Goal: Transaction & Acquisition: Book appointment/travel/reservation

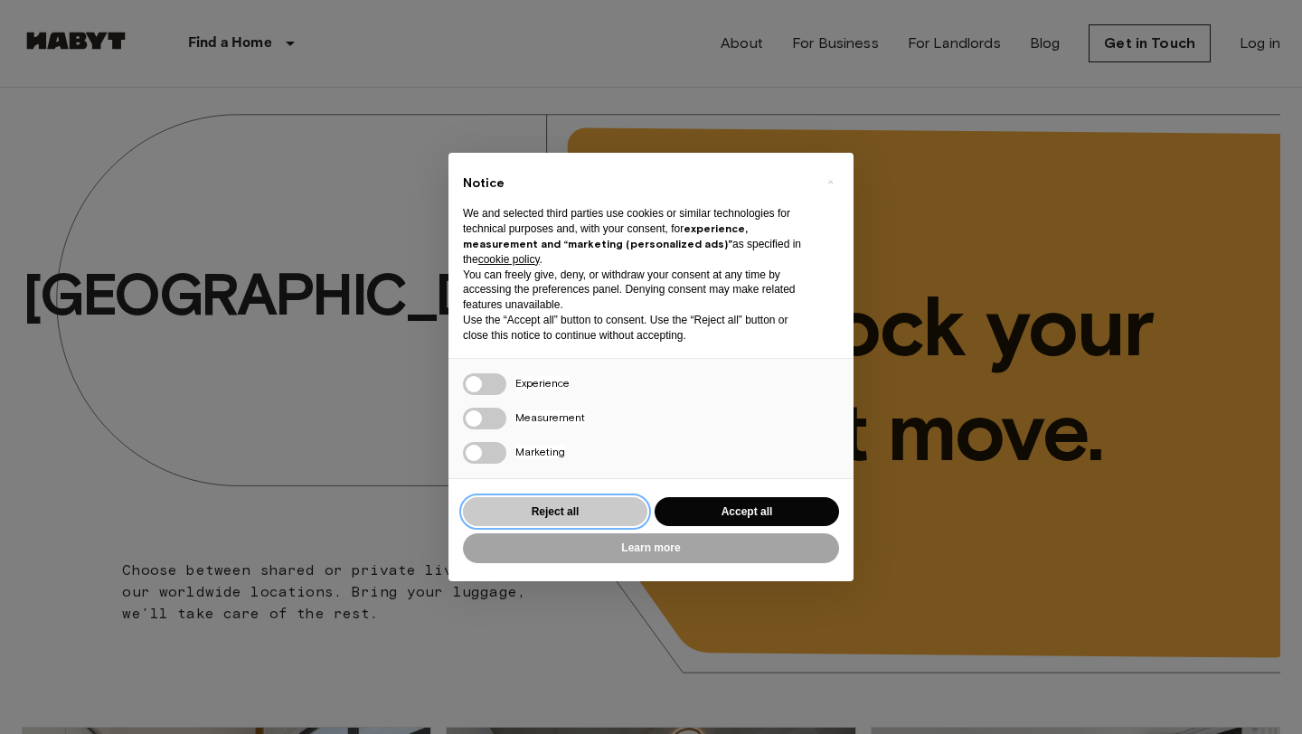
click at [594, 511] on button "Reject all" at bounding box center [555, 512] width 184 height 30
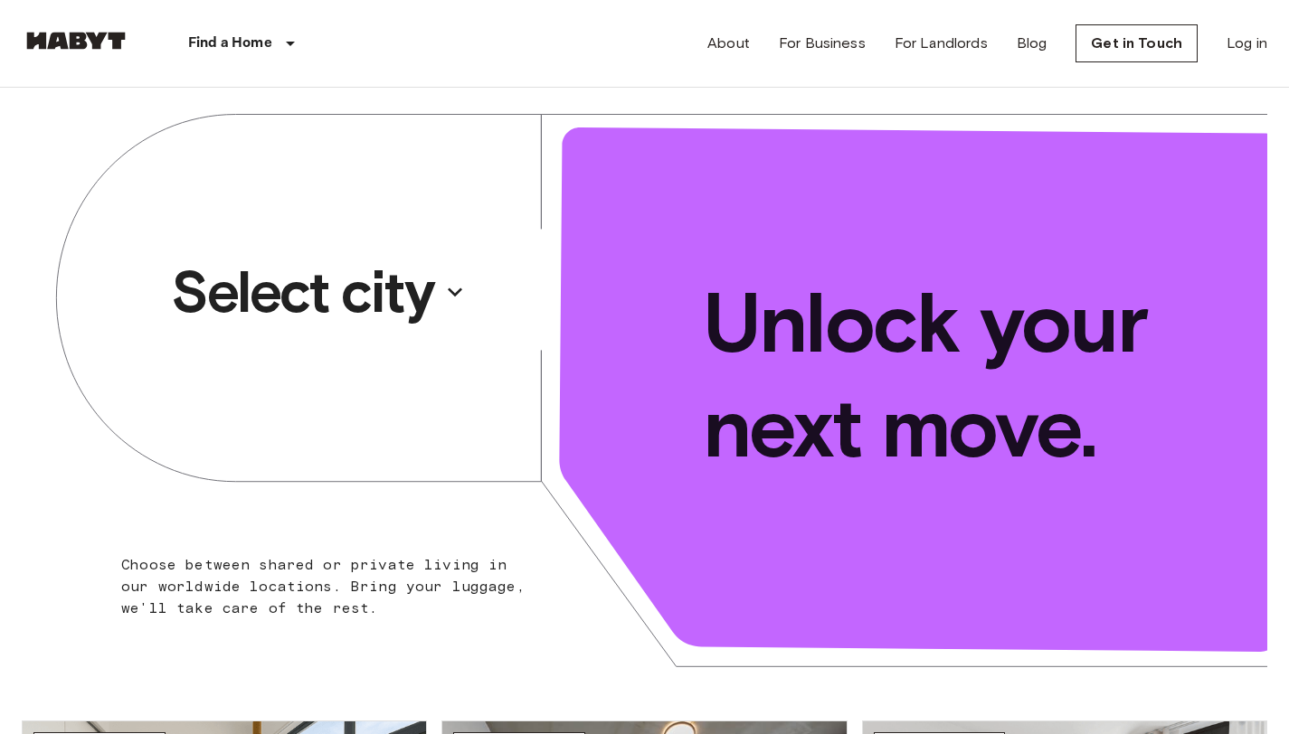
click at [373, 293] on p "Select city" at bounding box center [302, 292] width 262 height 72
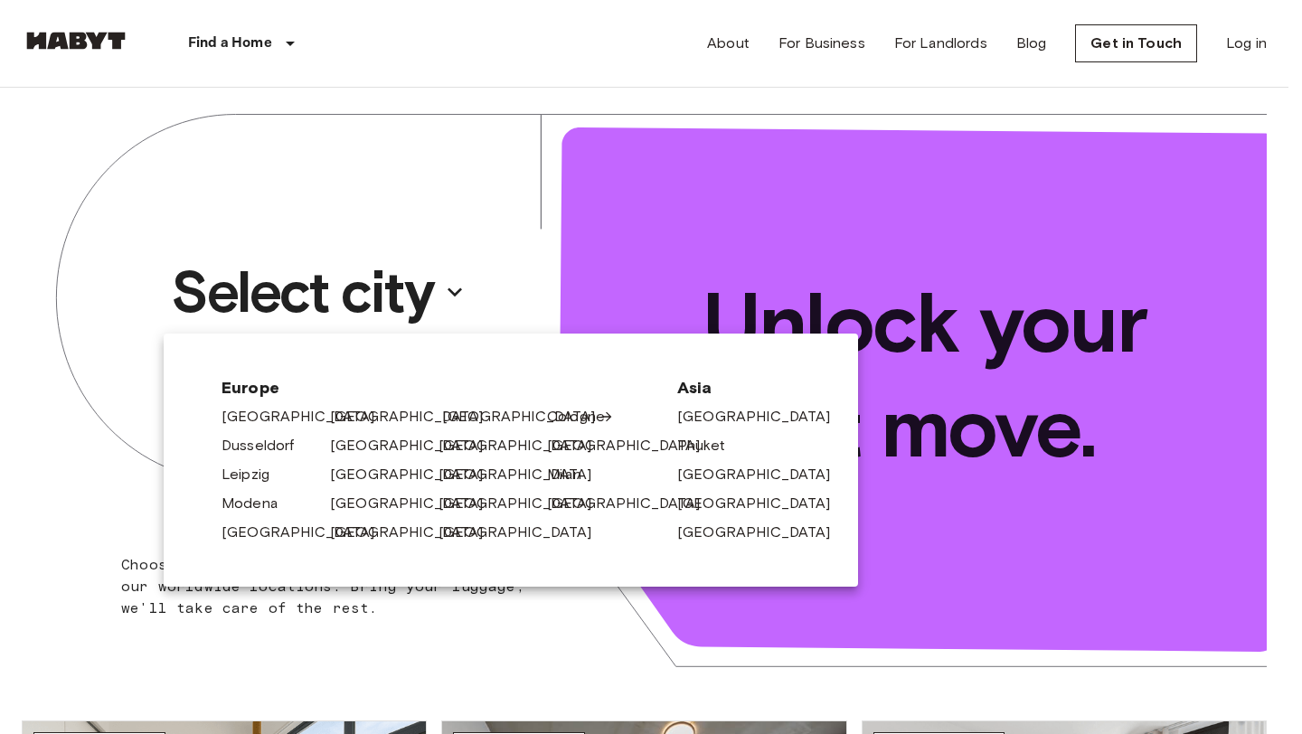
click at [471, 421] on link "[GEOGRAPHIC_DATA]" at bounding box center [528, 417] width 172 height 22
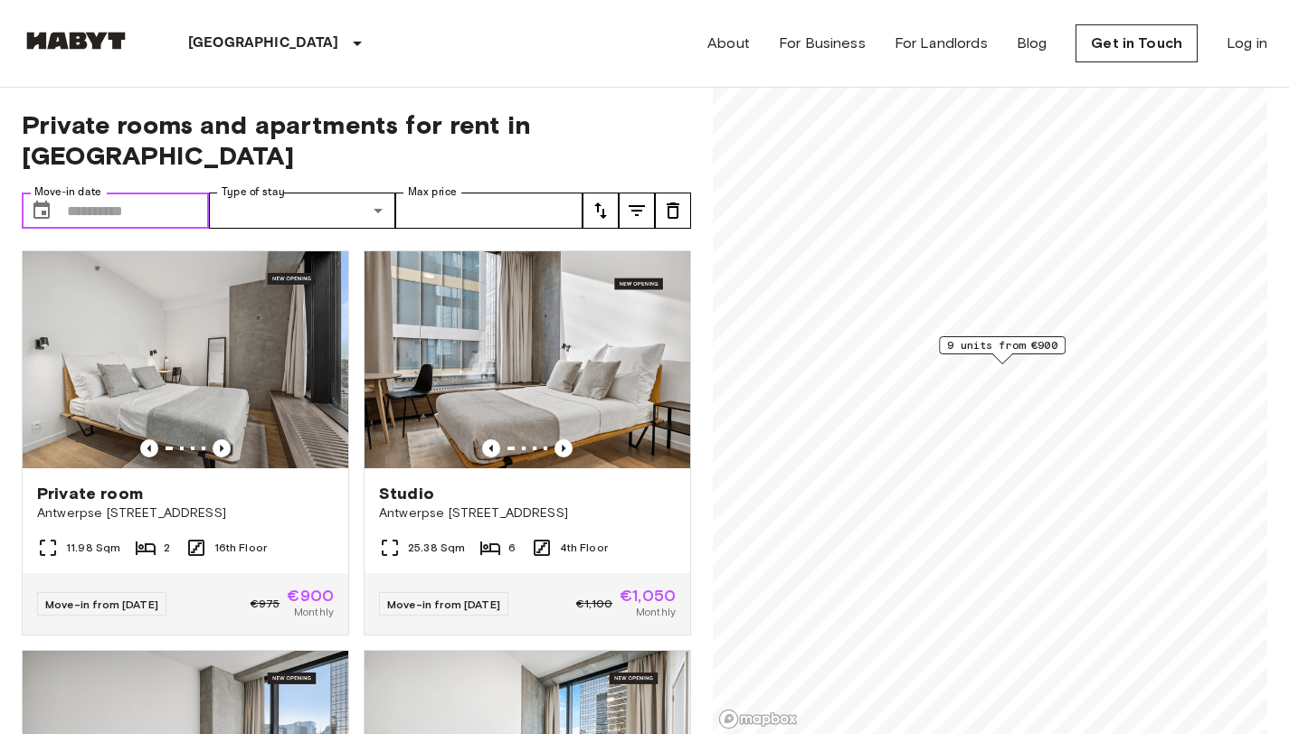
click at [141, 193] on input "Move-in date" at bounding box center [138, 211] width 142 height 36
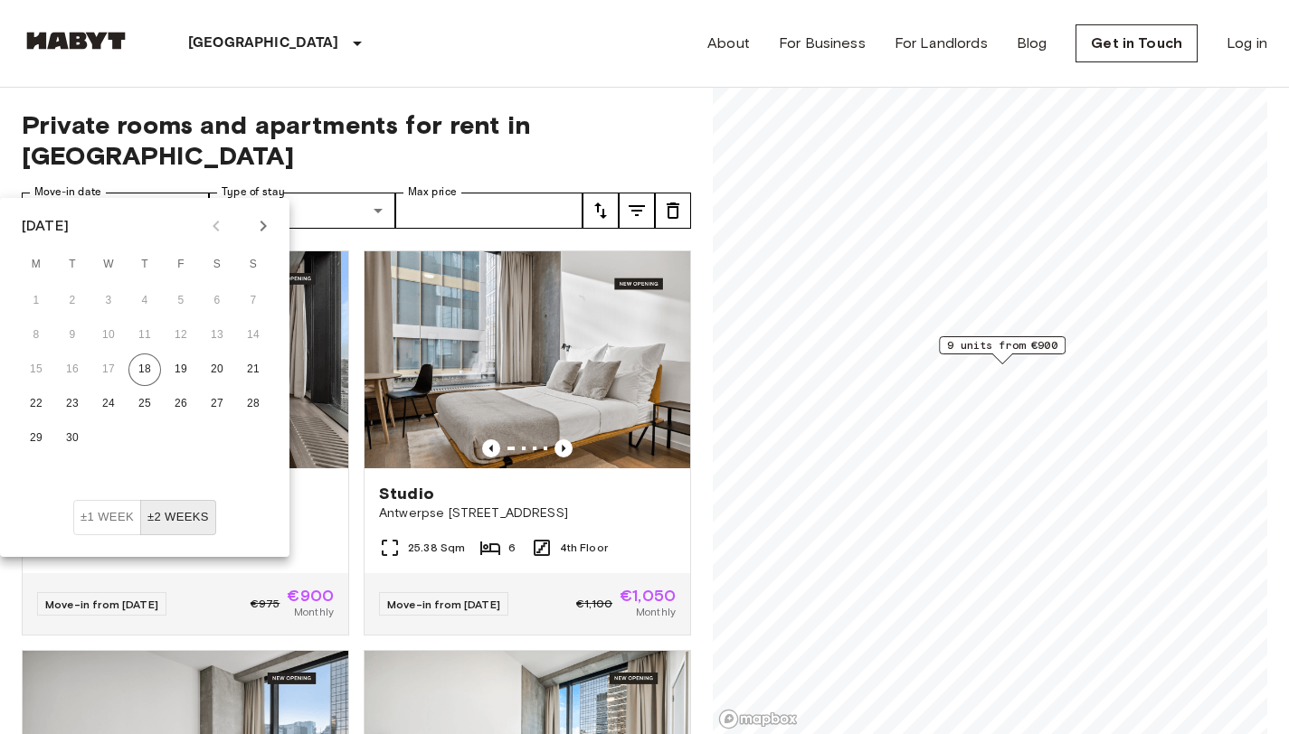
click at [268, 229] on icon "Next month" at bounding box center [263, 226] width 22 height 22
click at [112, 368] on button "15" at bounding box center [108, 370] width 33 height 33
type input "**********"
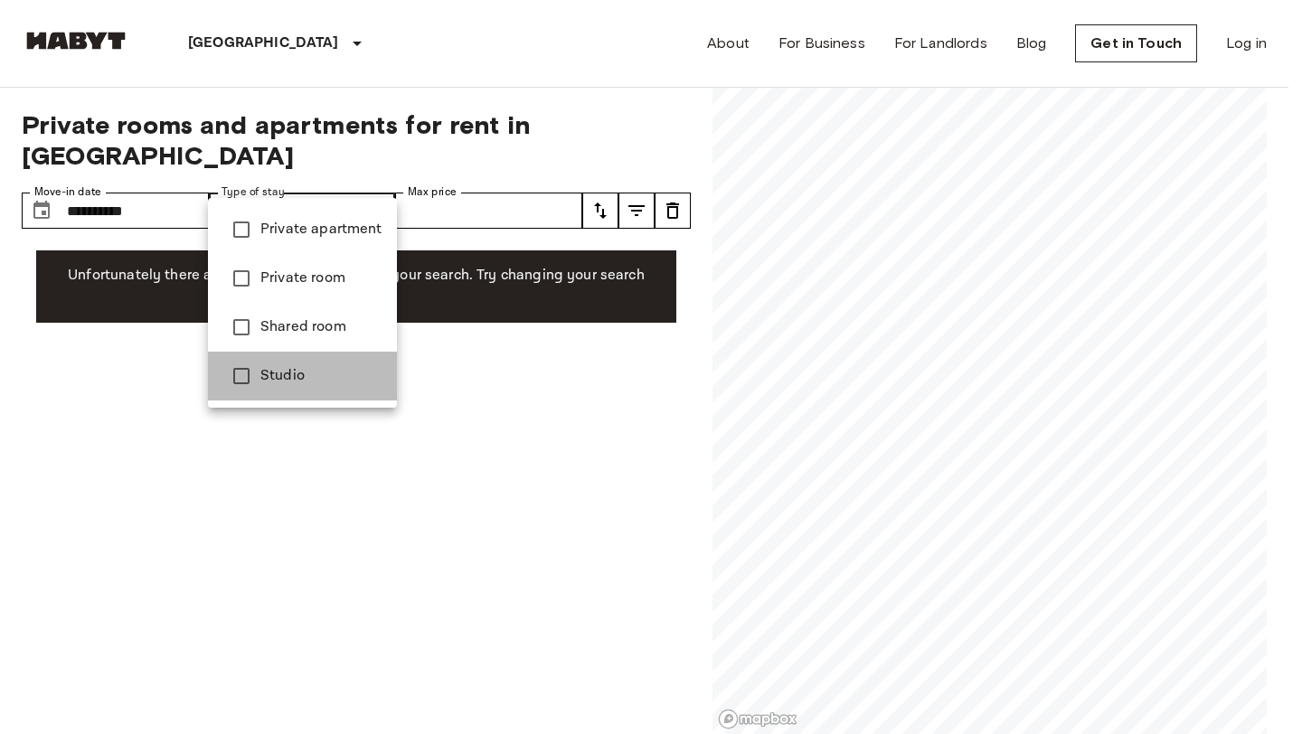
click at [279, 392] on li "Studio" at bounding box center [302, 376] width 189 height 49
type input "******"
click at [499, 192] on div at bounding box center [651, 367] width 1302 height 734
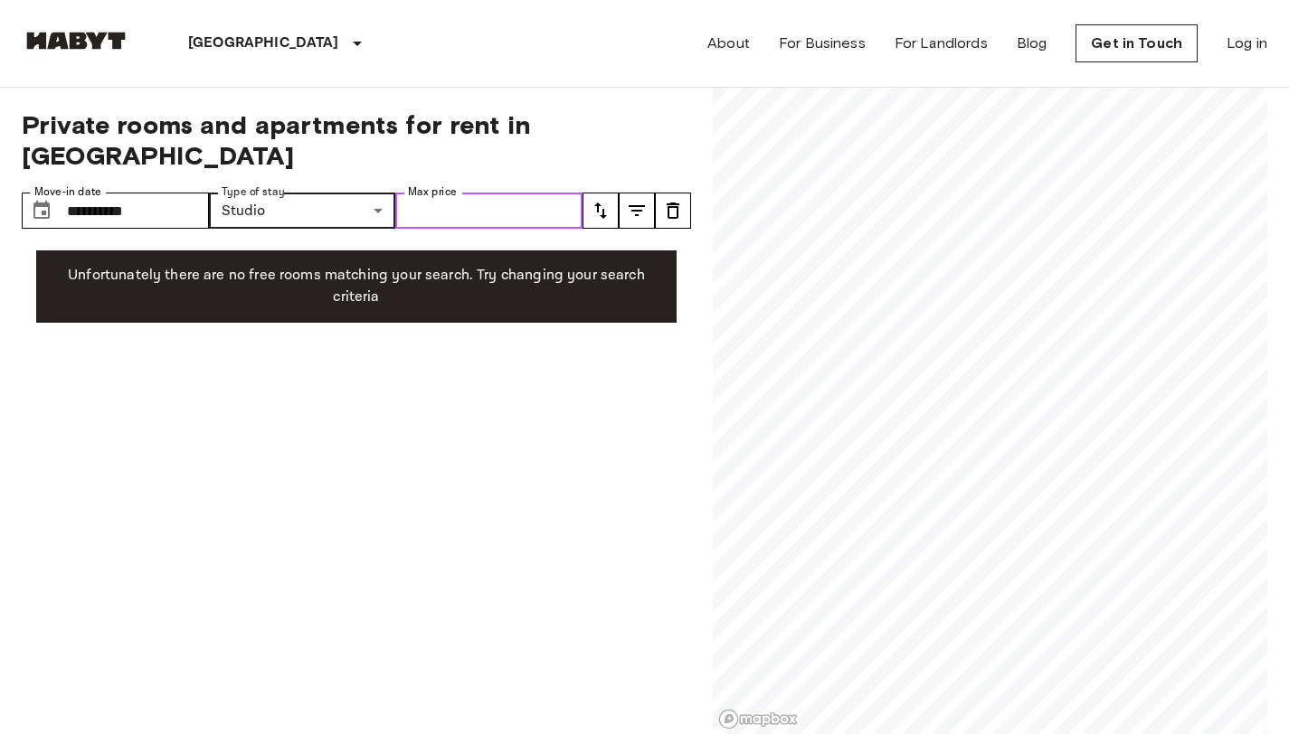
click at [501, 193] on input "Max price" at bounding box center [488, 211] width 187 height 36
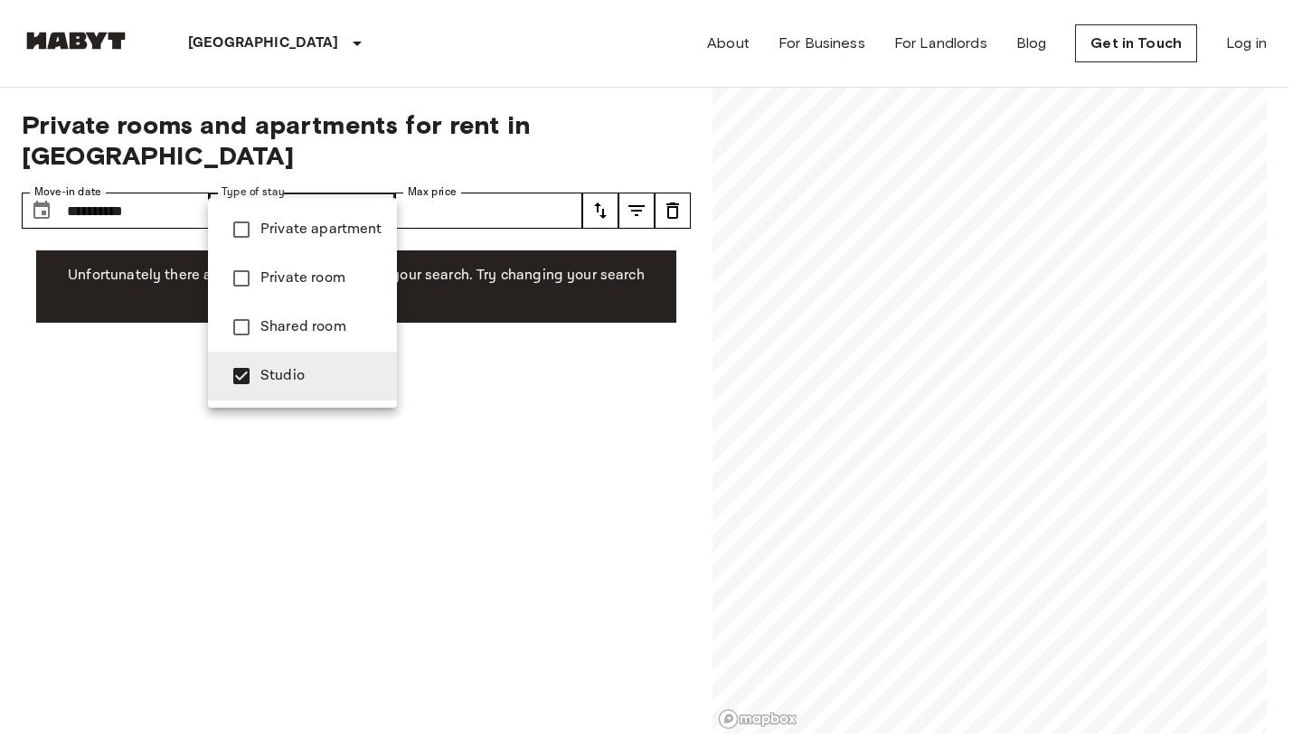
click at [155, 182] on div at bounding box center [651, 367] width 1302 height 734
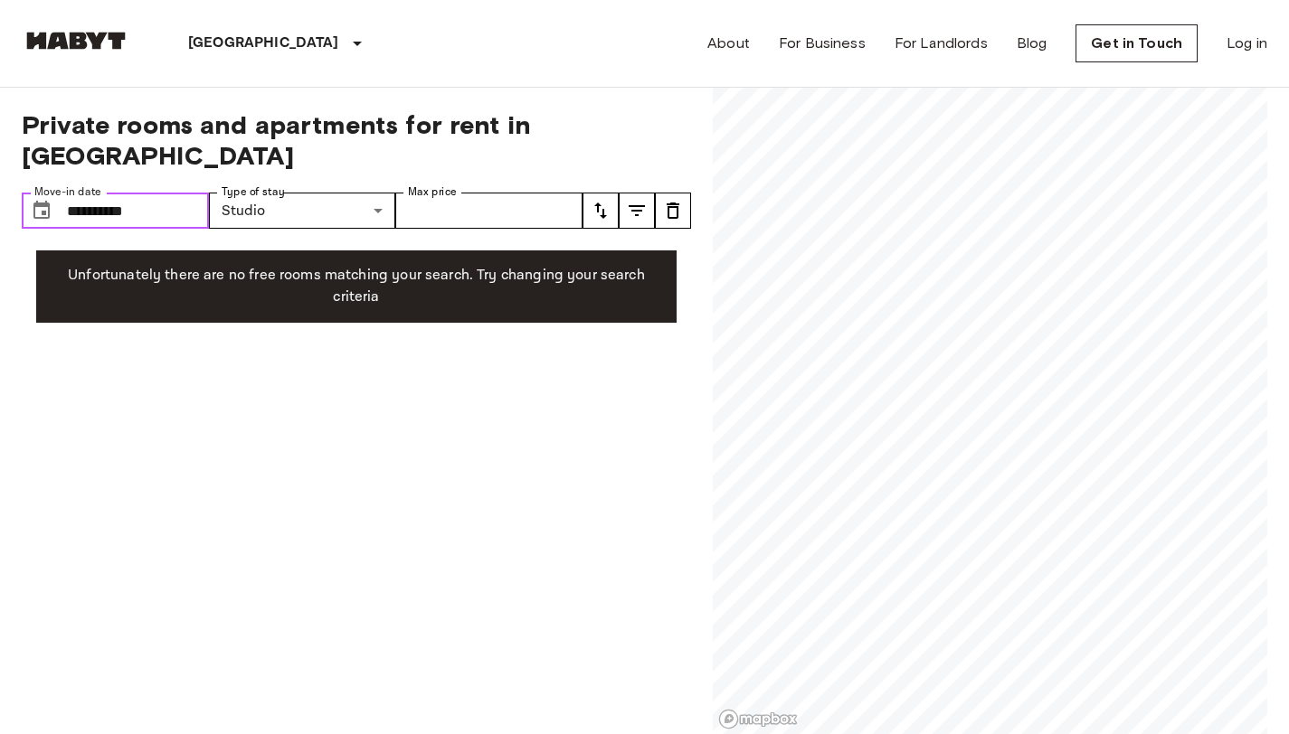
click at [132, 193] on input "**********" at bounding box center [138, 211] width 142 height 36
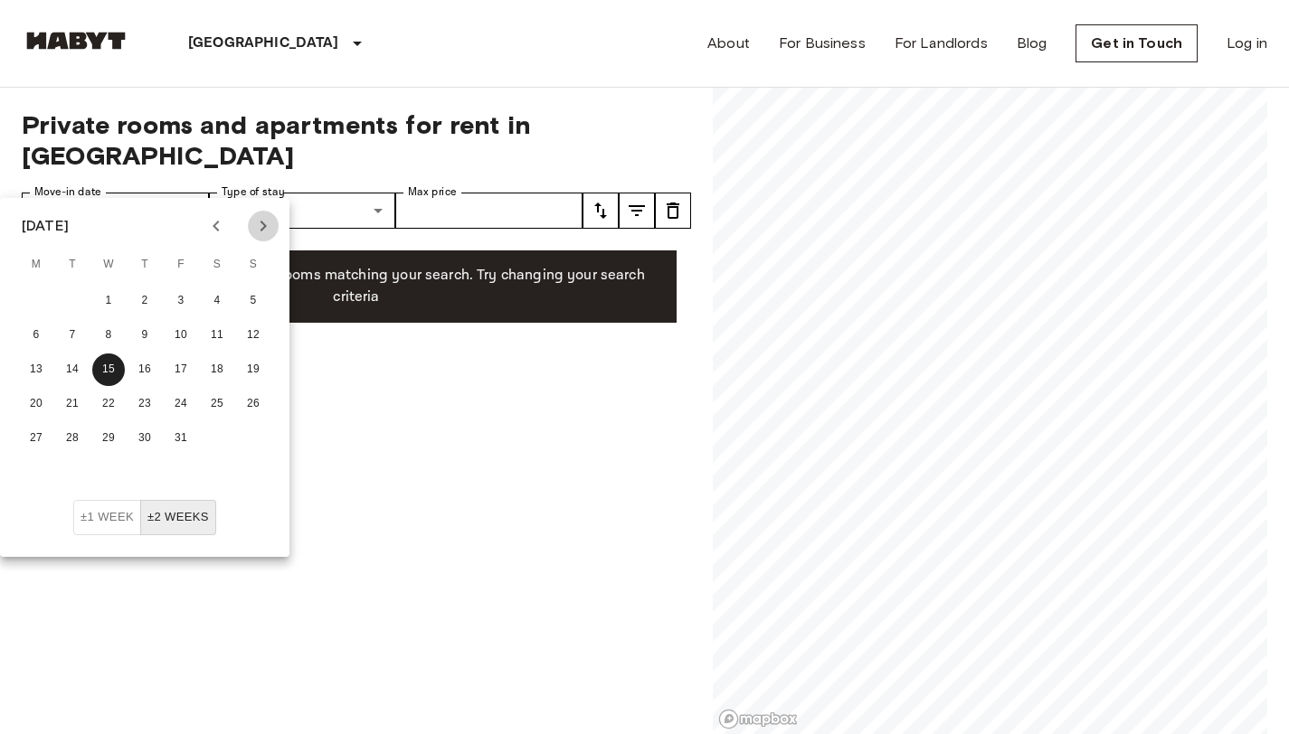
click at [271, 227] on icon "Next month" at bounding box center [263, 226] width 22 height 22
click at [178, 328] on button "7" at bounding box center [181, 335] width 33 height 33
type input "**********"
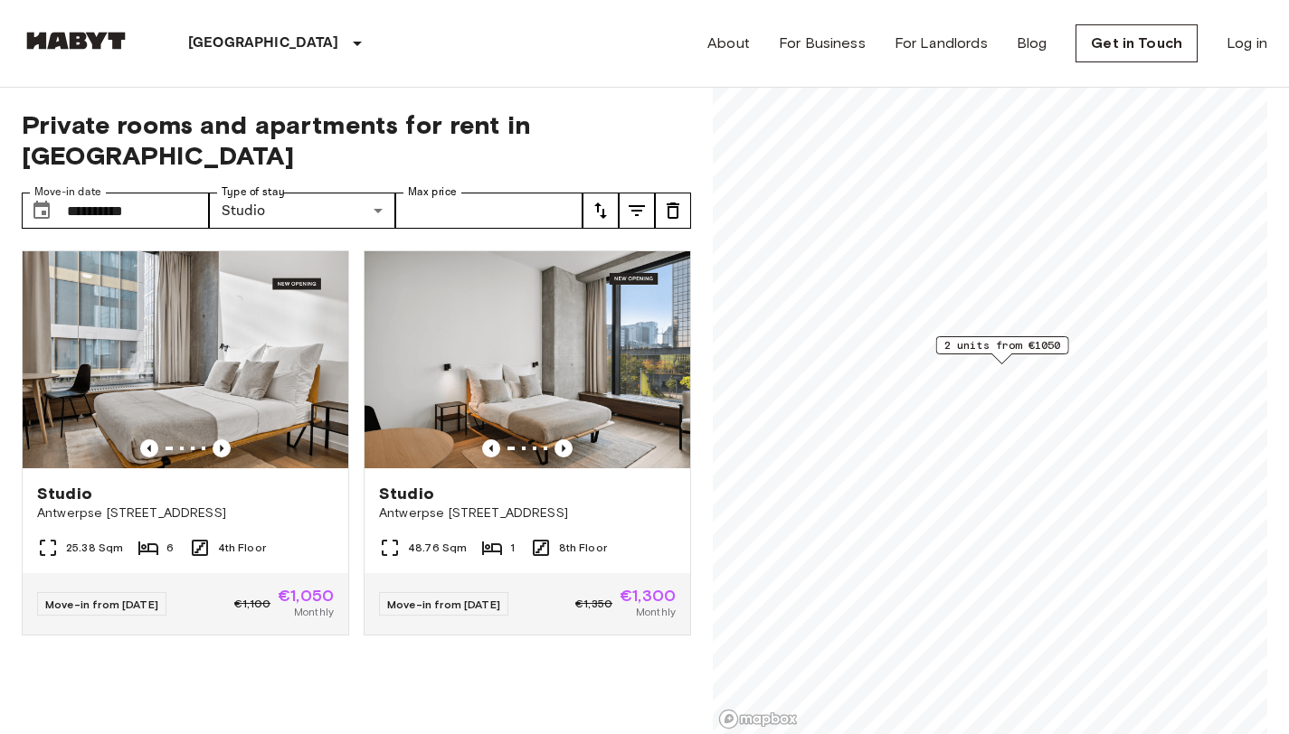
click at [638, 200] on icon "tune" at bounding box center [637, 211] width 22 height 22
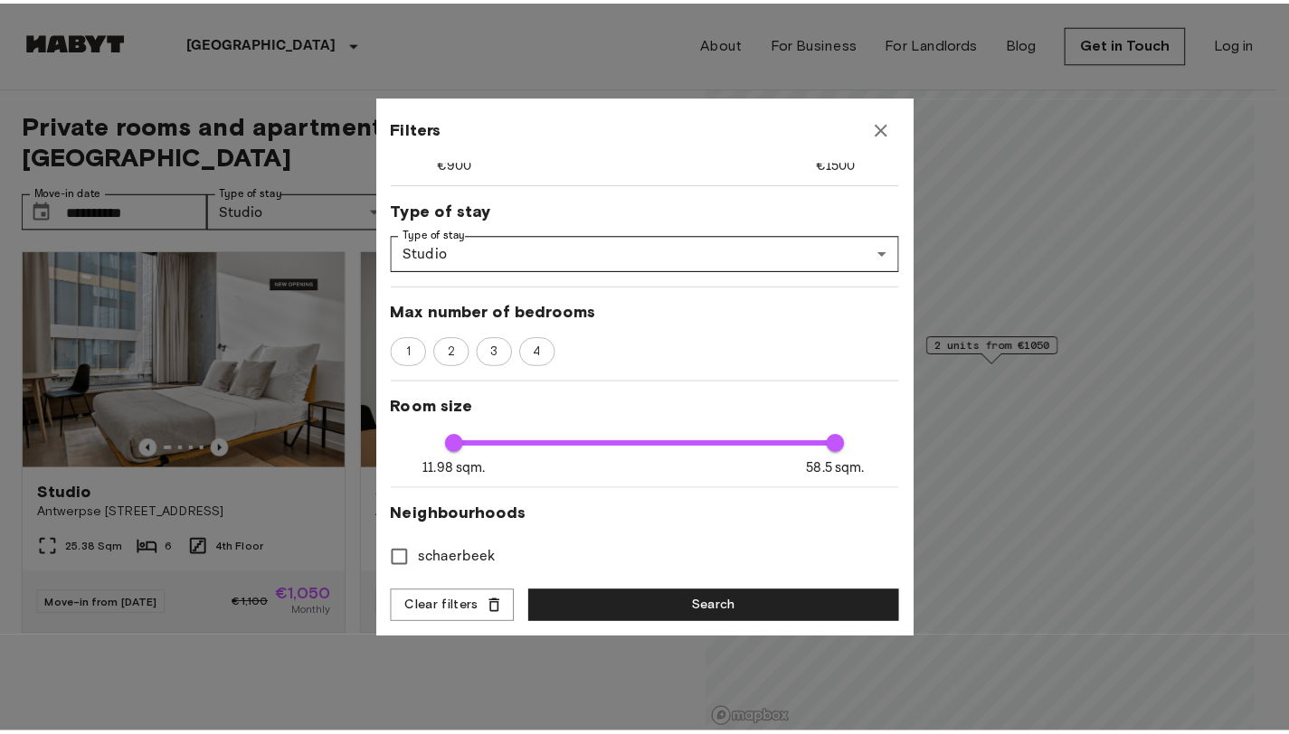
scroll to position [186, 0]
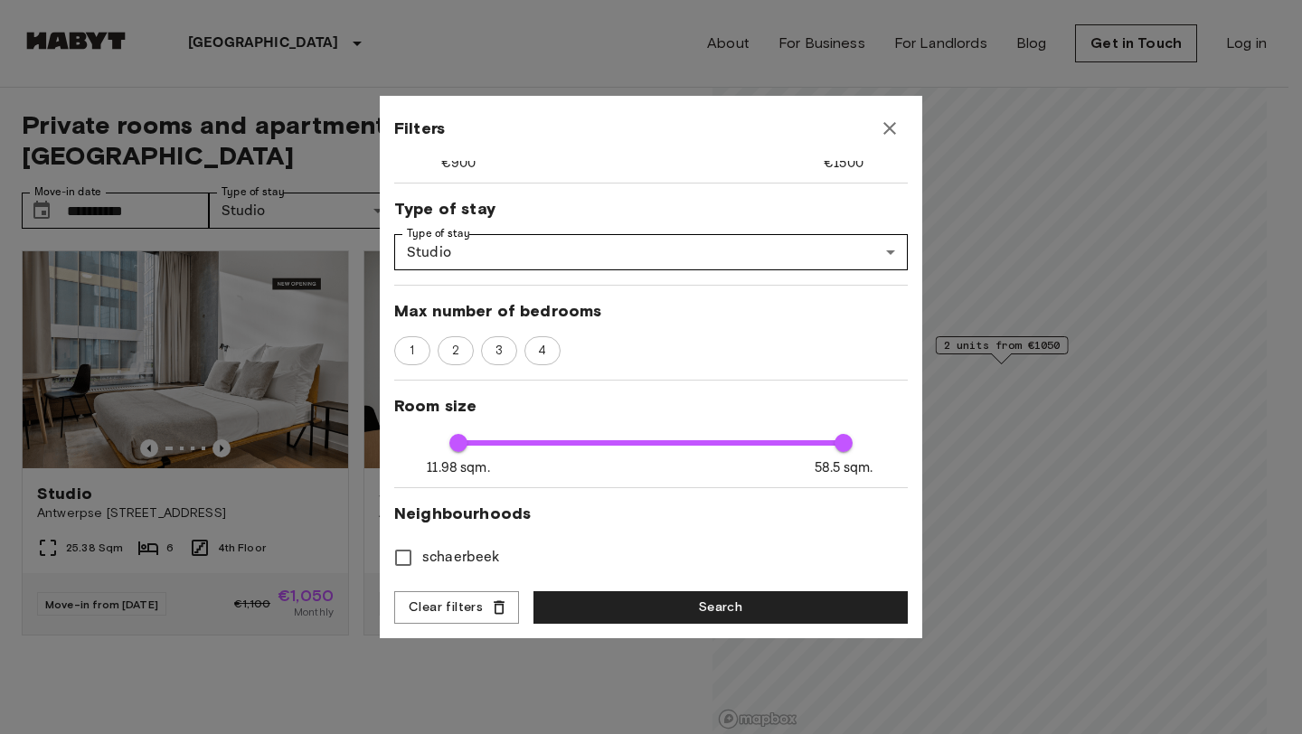
click at [454, 547] on span "schaerbeek" at bounding box center [461, 558] width 78 height 22
type input "*****"
click at [669, 602] on button "Search" at bounding box center [721, 607] width 374 height 33
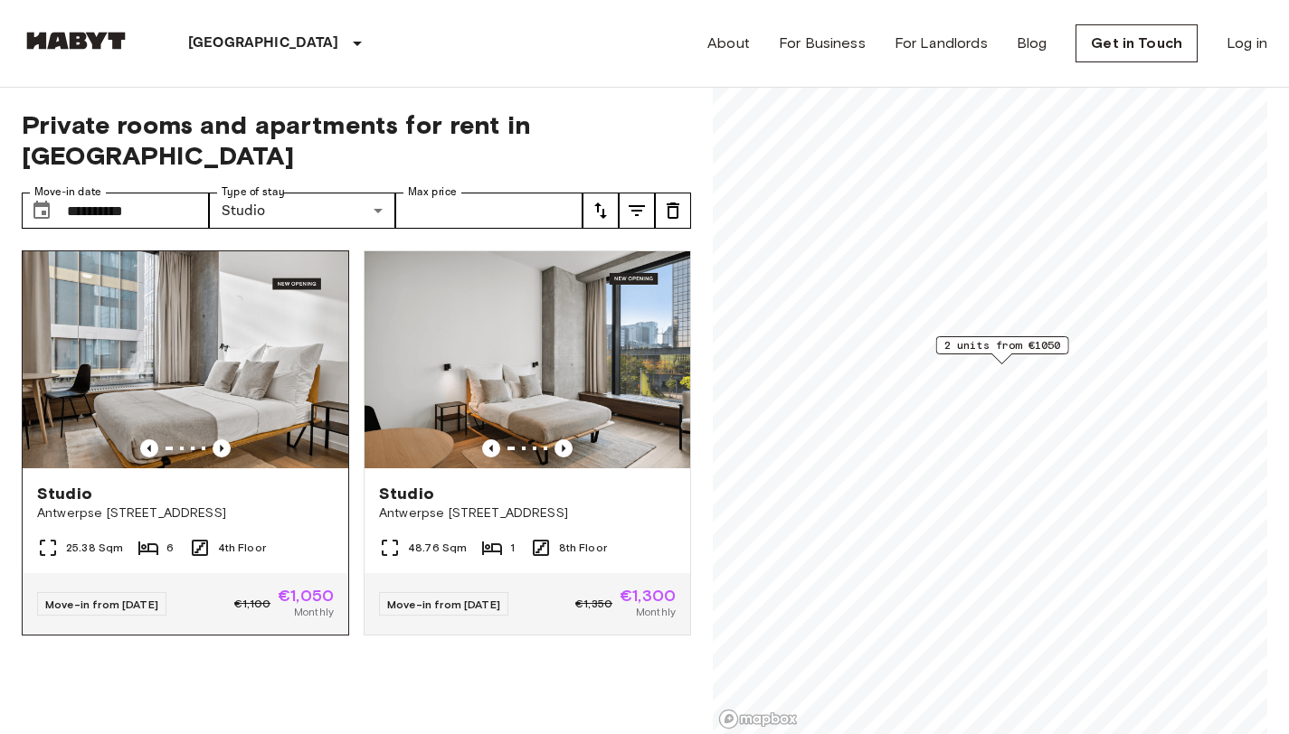
click at [289, 489] on div "Studio [GEOGRAPHIC_DATA][STREET_ADDRESS][GEOGRAPHIC_DATA]" at bounding box center [186, 502] width 326 height 69
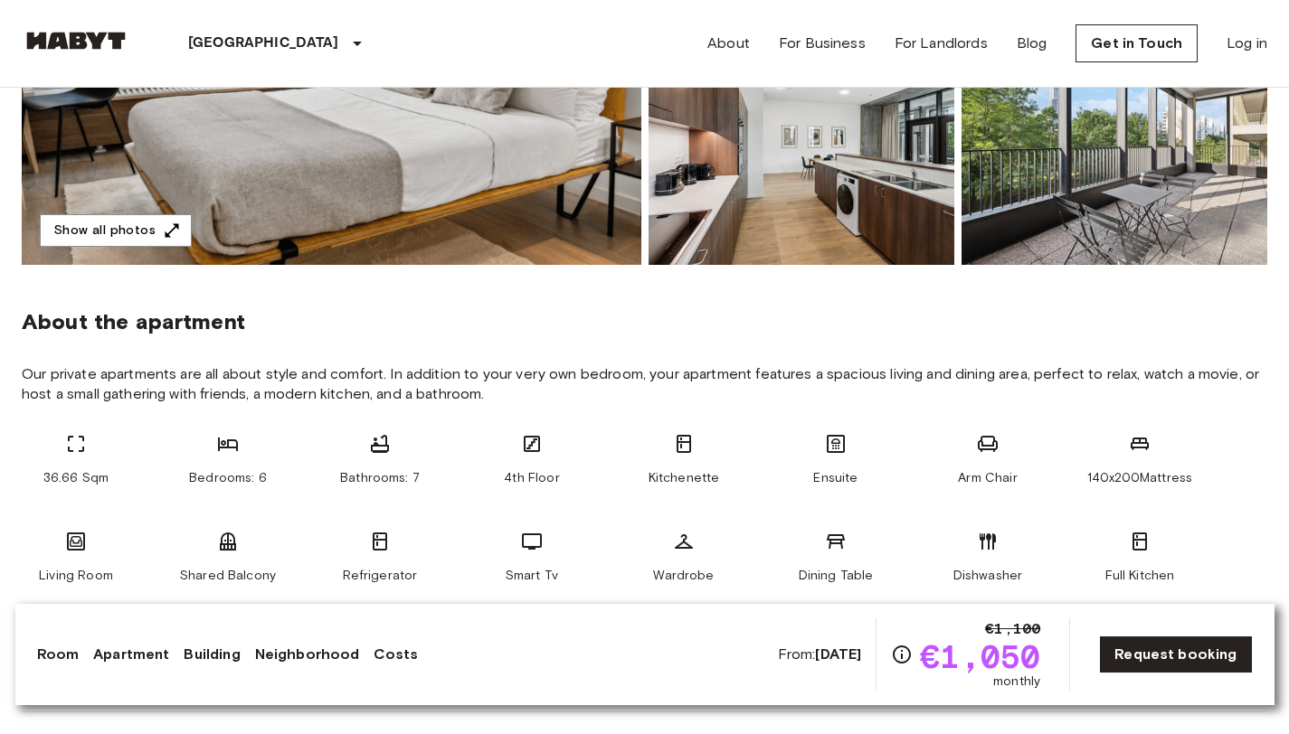
scroll to position [452, 0]
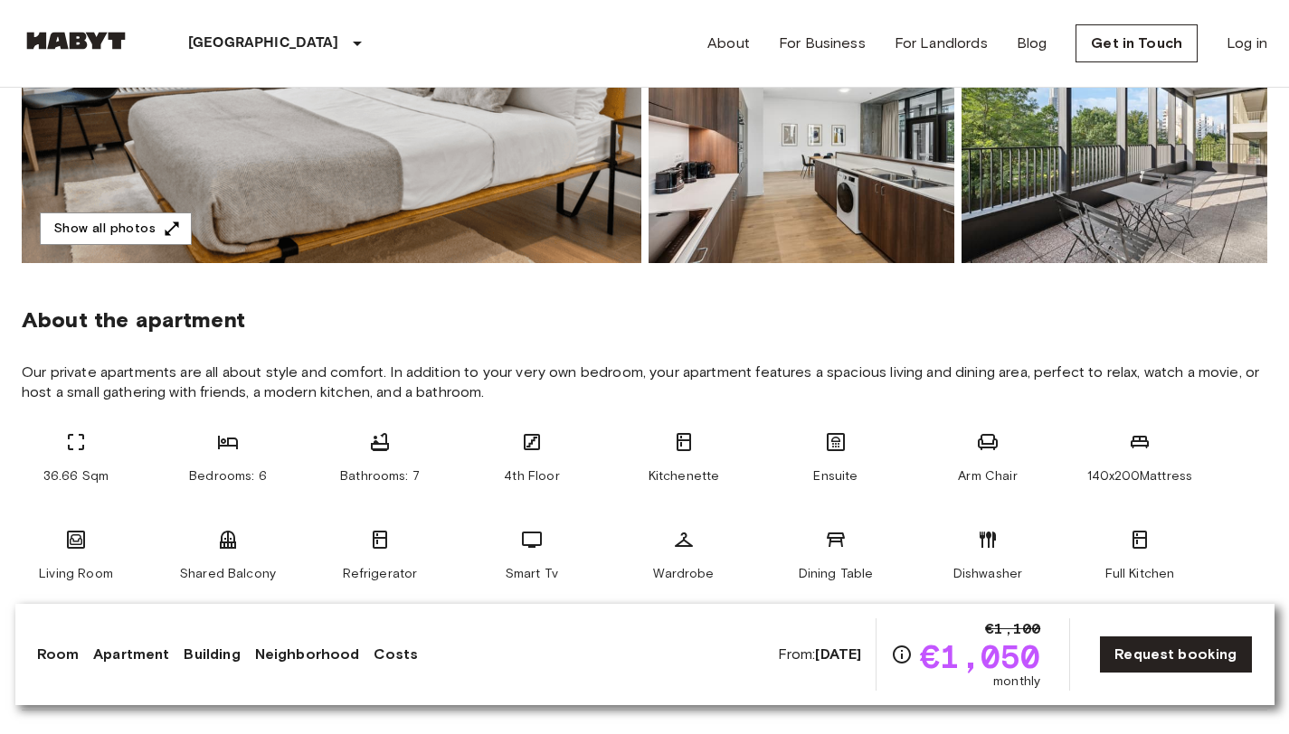
click at [58, 657] on link "Room" at bounding box center [58, 655] width 43 height 22
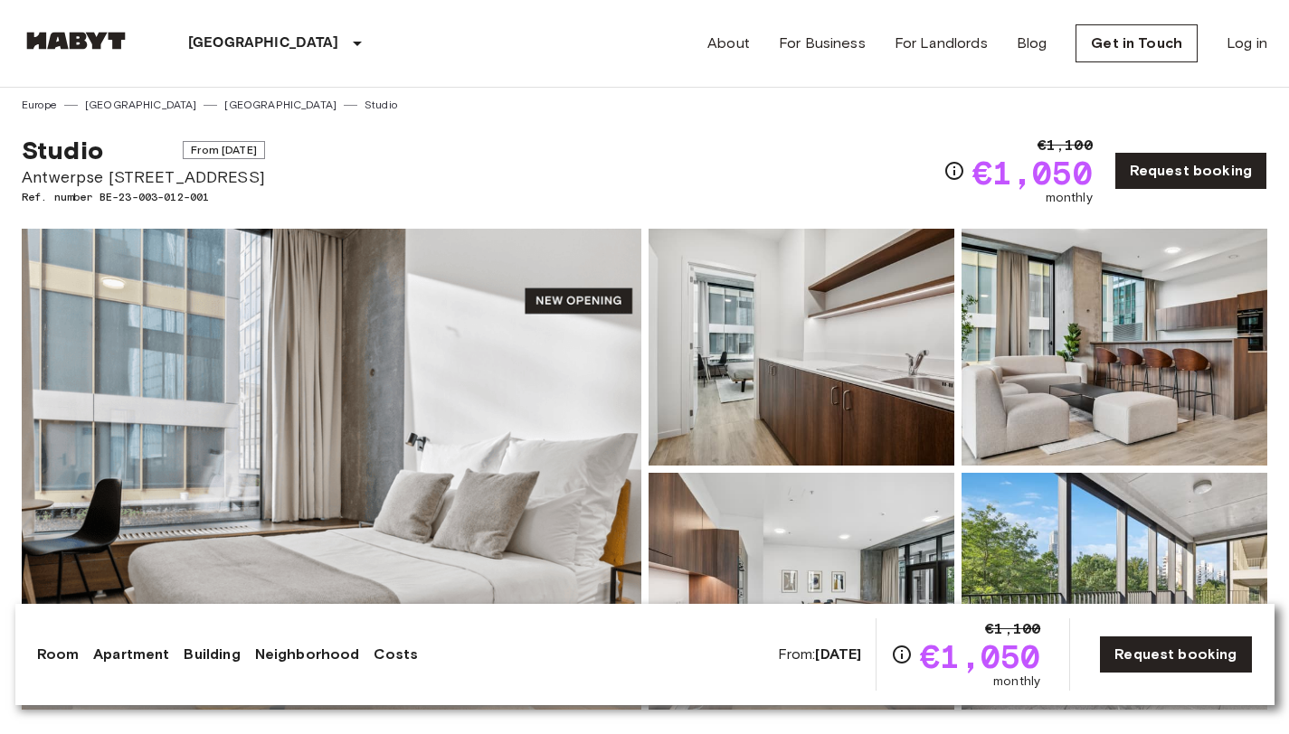
scroll to position [0, 0]
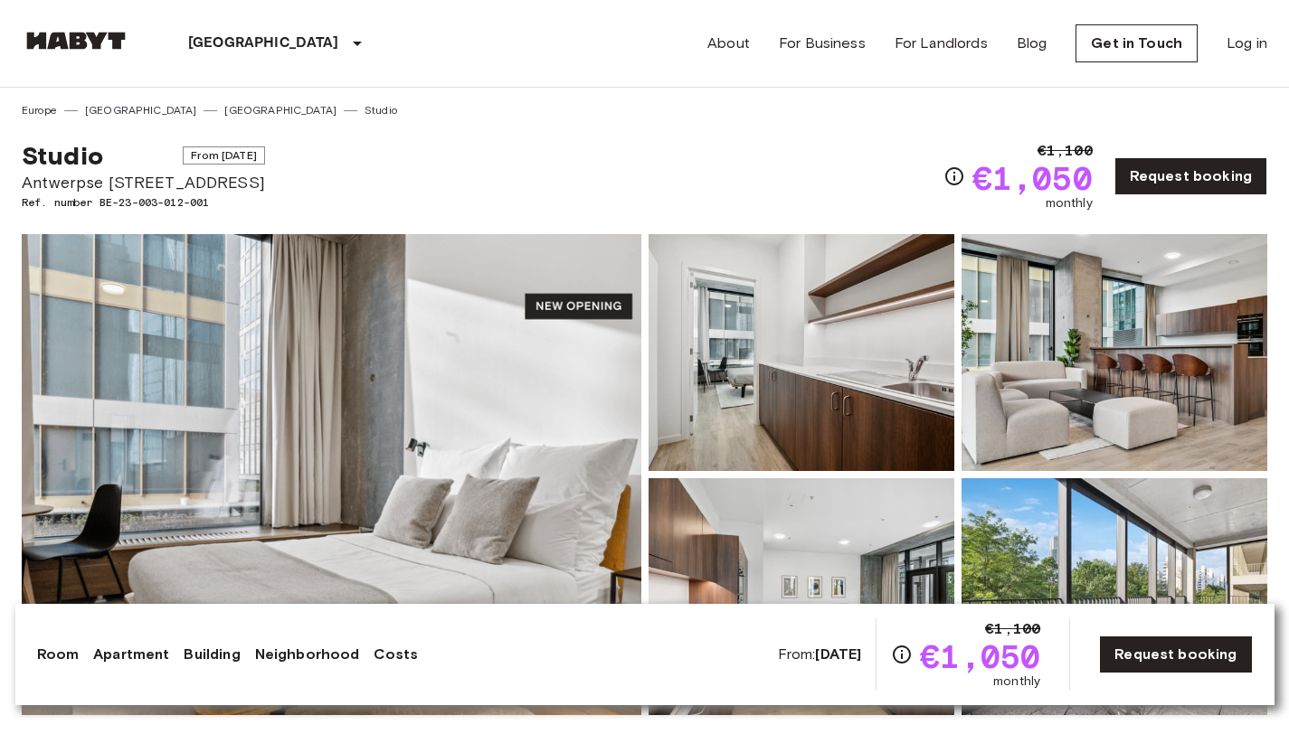
click at [165, 657] on div "Room Apartment Building Neighborhood Costs" at bounding box center [228, 655] width 382 height 22
click at [208, 651] on link "Building" at bounding box center [212, 655] width 56 height 22
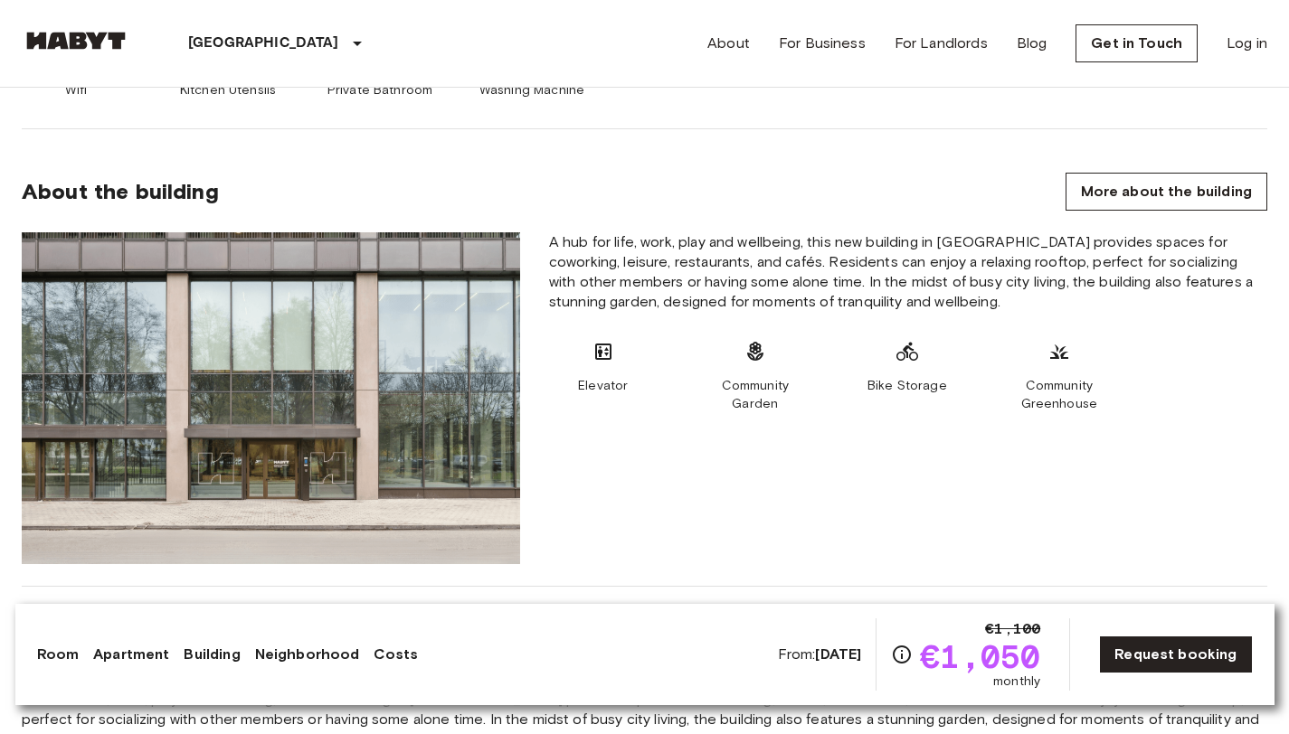
scroll to position [1076, 0]
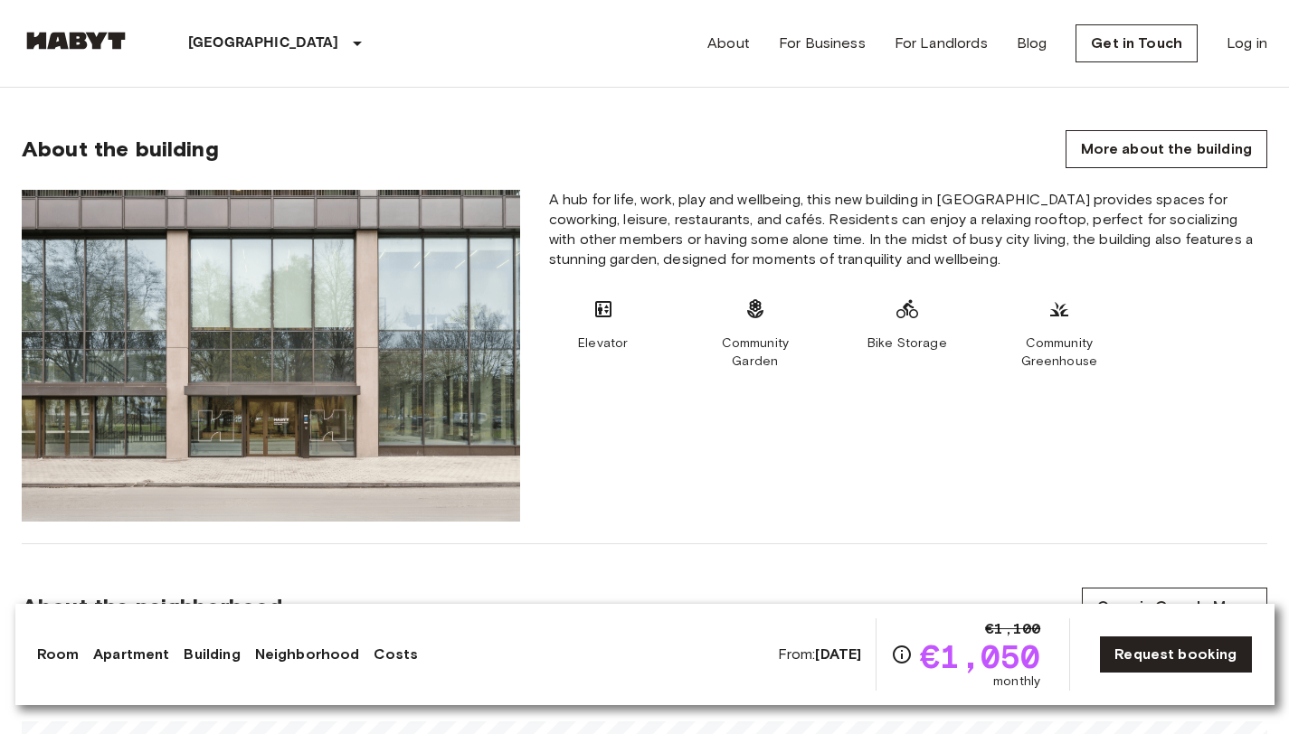
click at [283, 652] on link "Neighborhood" at bounding box center [307, 655] width 105 height 22
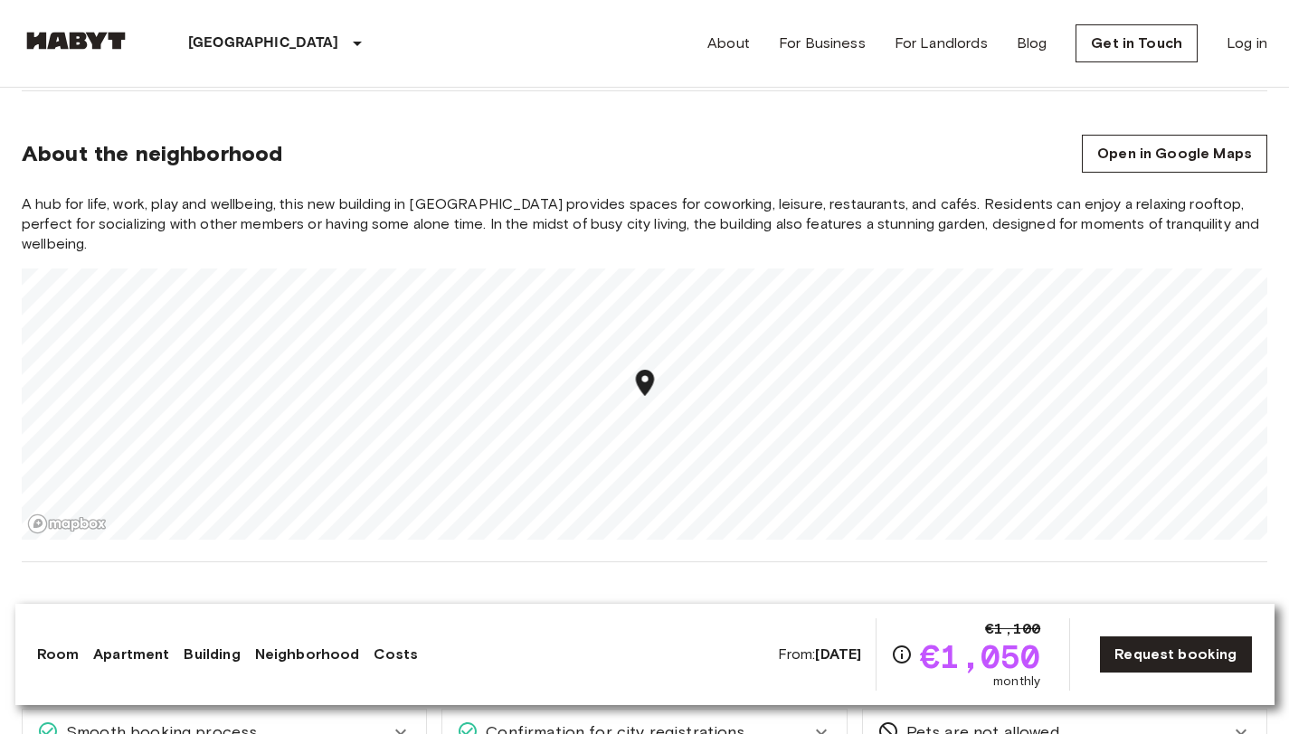
scroll to position [1534, 0]
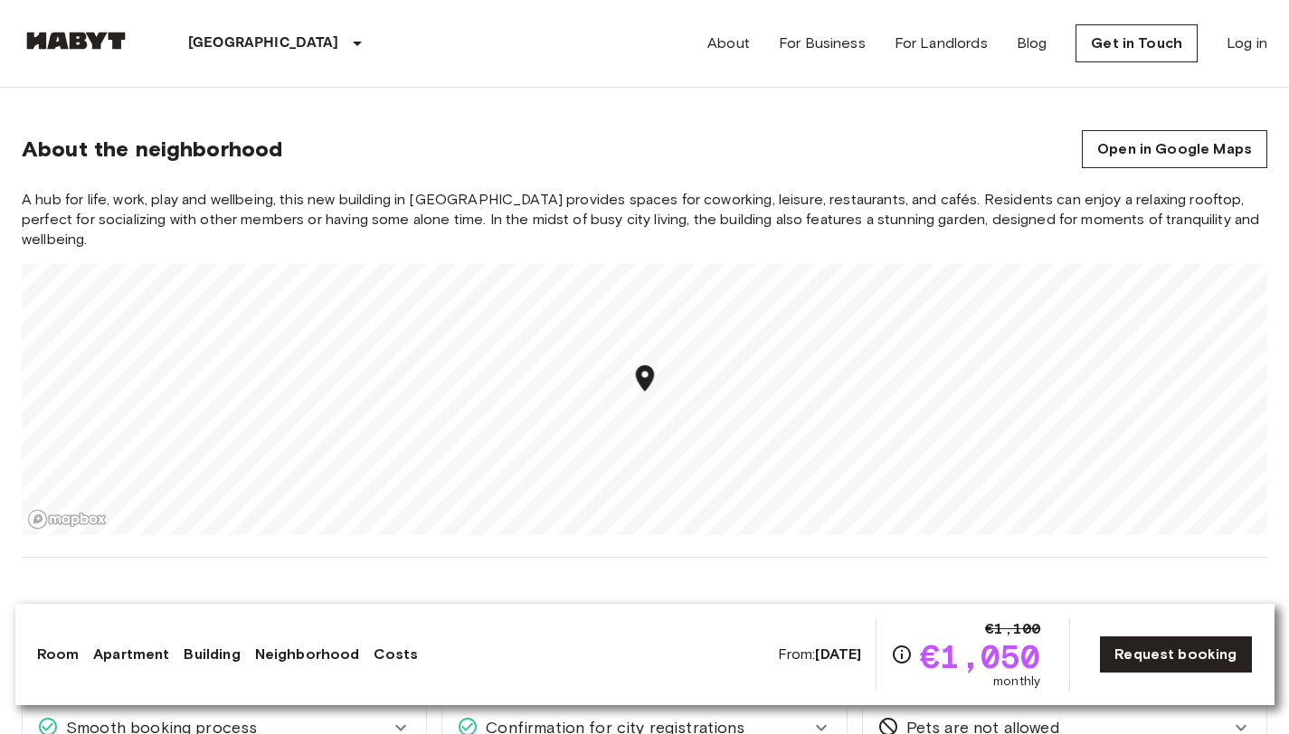
click at [378, 657] on link "Costs" at bounding box center [395, 655] width 44 height 22
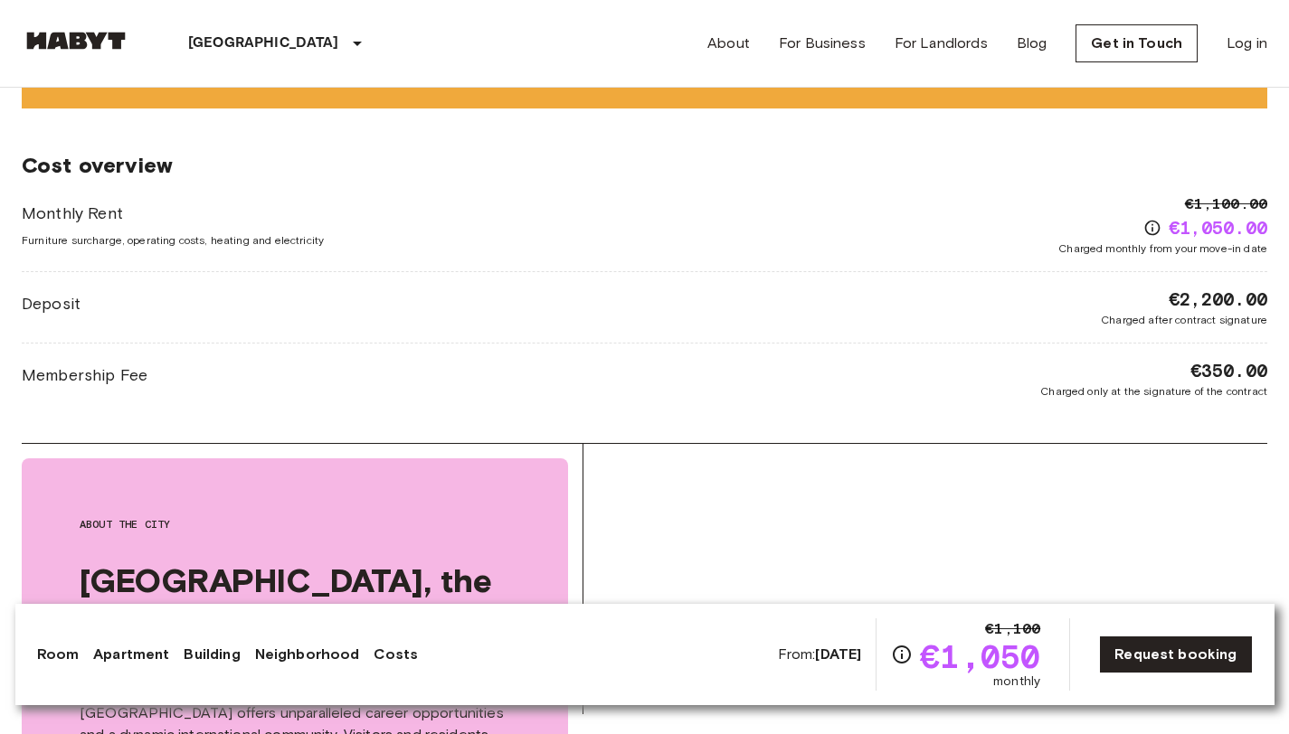
scroll to position [2360, 0]
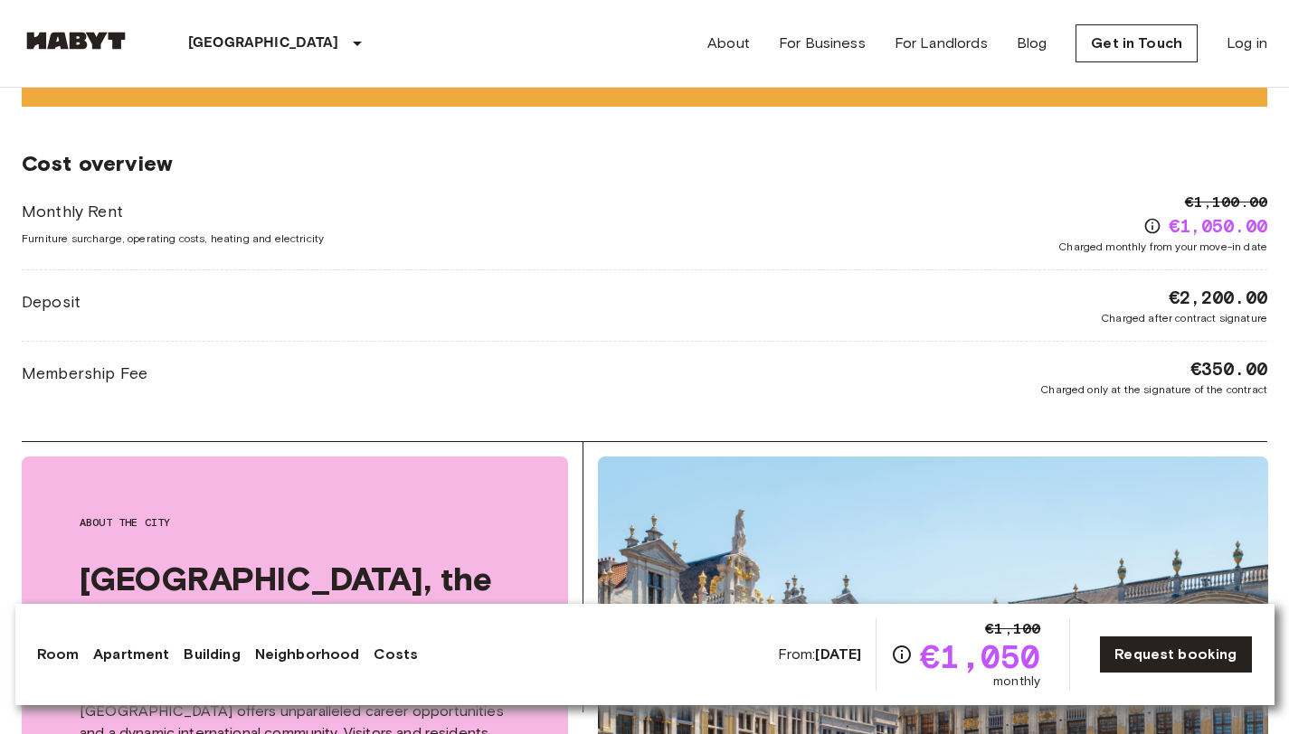
click at [53, 362] on span "Membership Fee" at bounding box center [85, 374] width 126 height 24
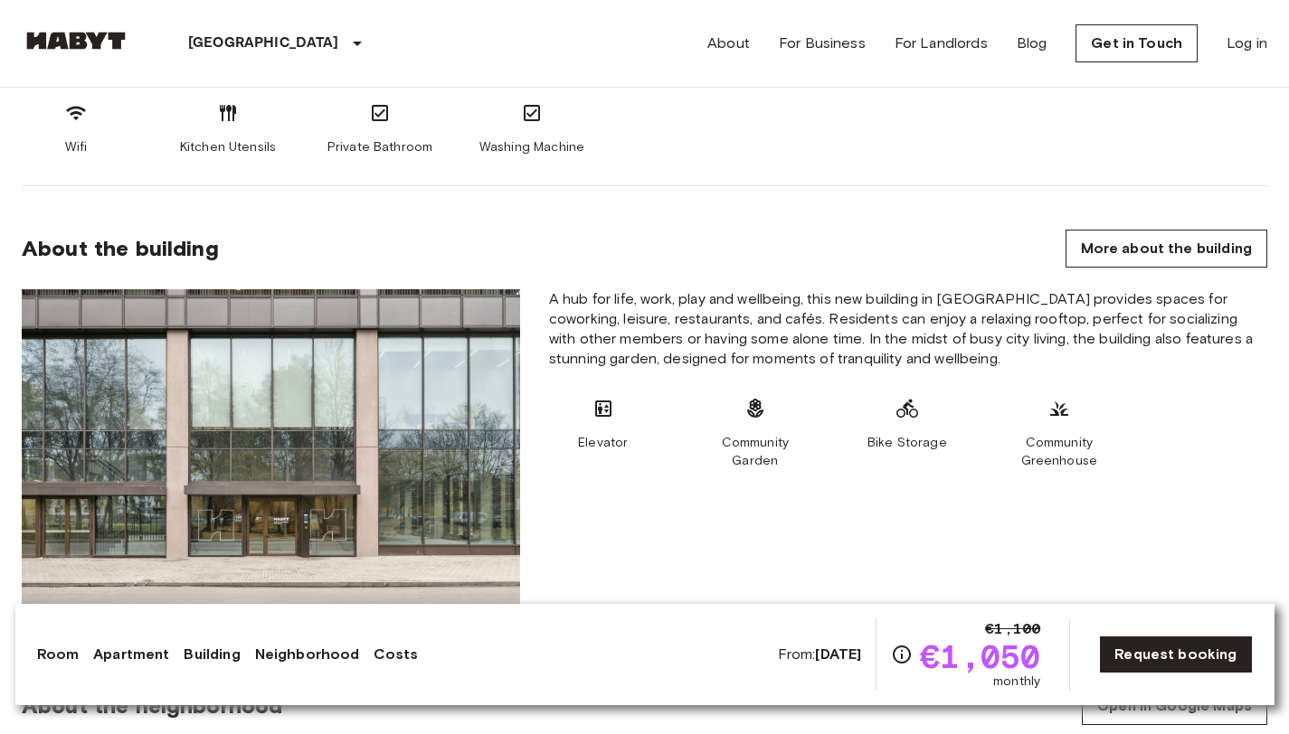
scroll to position [599, 0]
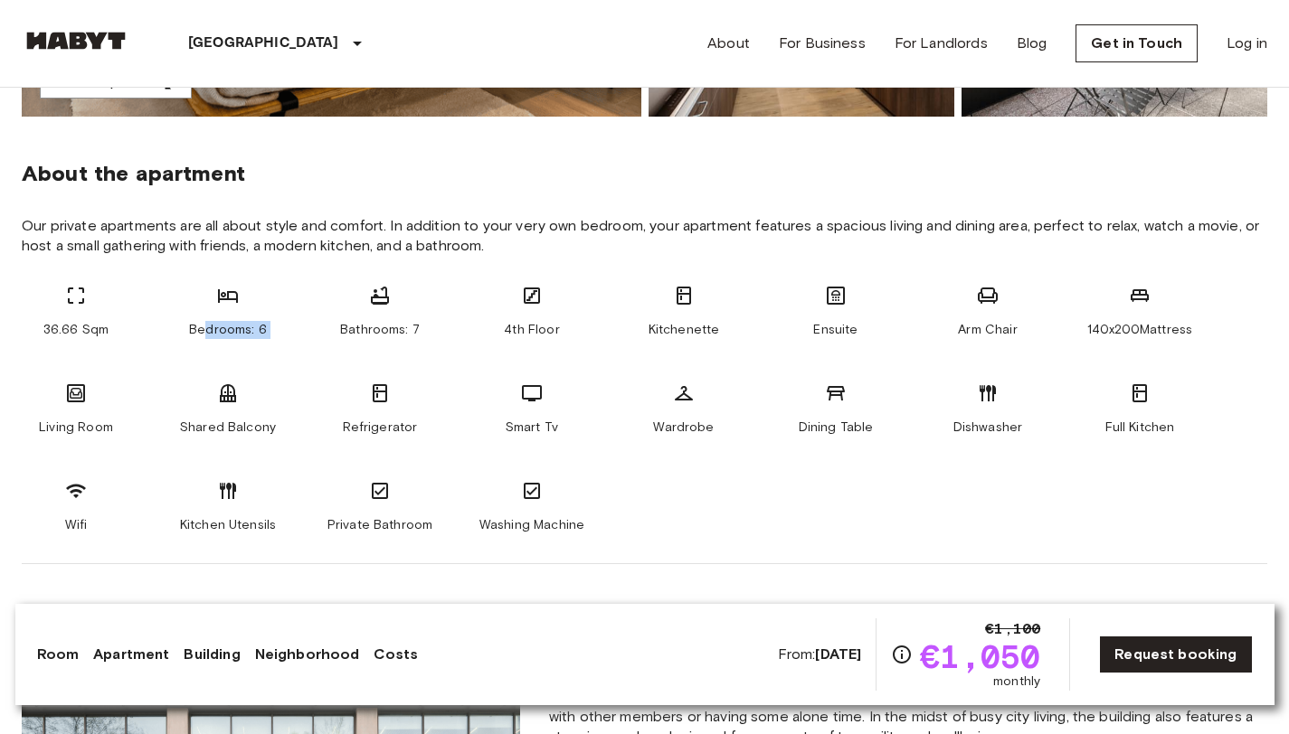
drag, startPoint x: 209, startPoint y: 328, endPoint x: 354, endPoint y: 325, distance: 144.7
click at [345, 326] on div "36.66 Sqm Bedrooms: 6 Bathrooms: 7 4th Floor Kitchenette Ensuite Arm Chair 140x…" at bounding box center [644, 410] width 1245 height 250
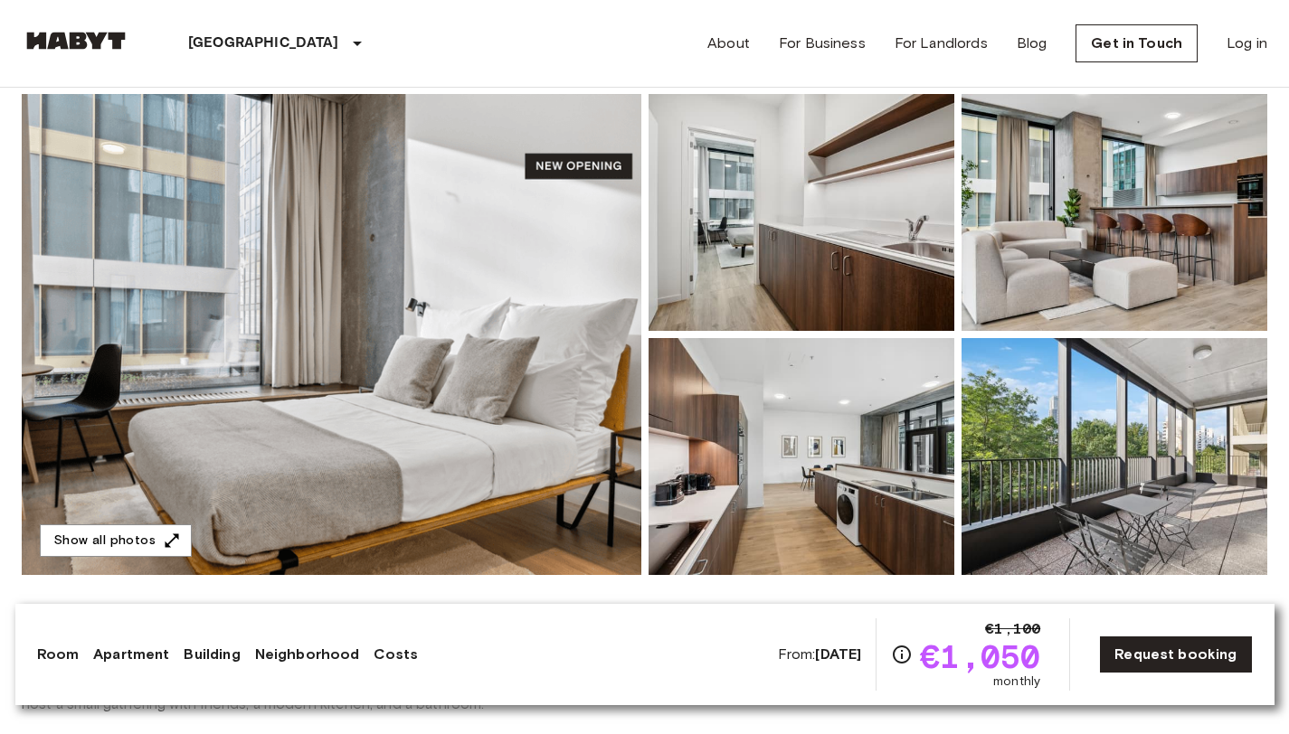
scroll to position [0, 0]
